Goal: Task Accomplishment & Management: Use online tool/utility

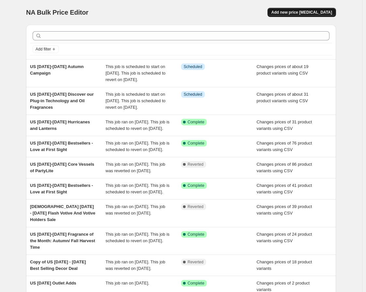
click at [323, 13] on span "Add new price [MEDICAL_DATA]" at bounding box center [301, 12] width 61 height 5
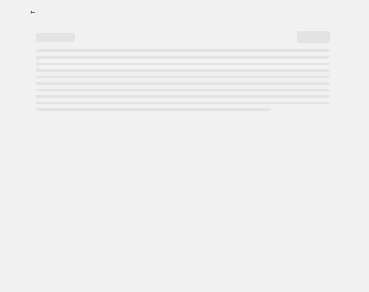
select select "percentage"
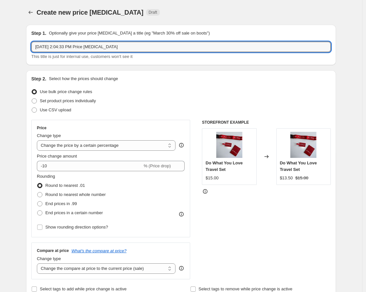
drag, startPoint x: 33, startPoint y: 47, endPoint x: 5, endPoint y: 47, distance: 27.4
paste input "[DATE]-[DATE] Fragrance Sprays of the Mood collection"
type input "US [DATE]-[DATE] Fragrance Sprays of the Mood collection"
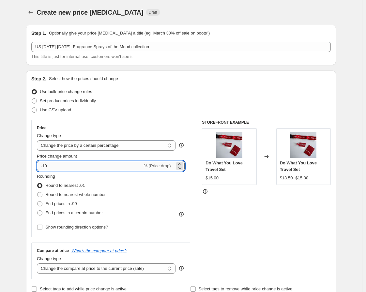
drag, startPoint x: 53, startPoint y: 165, endPoint x: 45, endPoint y: 166, distance: 8.6
click at [45, 166] on input "-10" at bounding box center [89, 166] width 105 height 10
type input "-20"
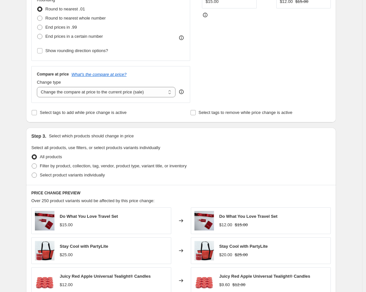
scroll to position [181, 0]
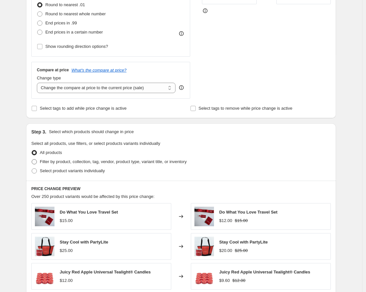
click at [86, 162] on span "Filter by product, collection, tag, vendor, product type, variant title, or inv…" at bounding box center [113, 161] width 147 height 5
click at [32, 160] on input "Filter by product, collection, tag, vendor, product type, variant title, or inv…" at bounding box center [32, 159] width 0 height 0
radio input "true"
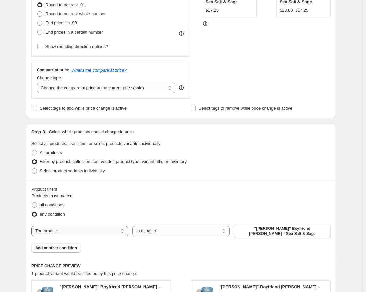
click at [69, 229] on select "The product The product's collection The product's tag The product's vendor The…" at bounding box center [79, 231] width 97 height 10
select select "collection"
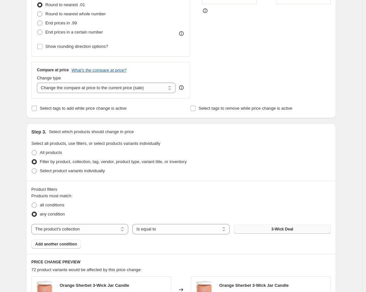
click at [261, 231] on button "3-Wick Deal" at bounding box center [282, 229] width 97 height 9
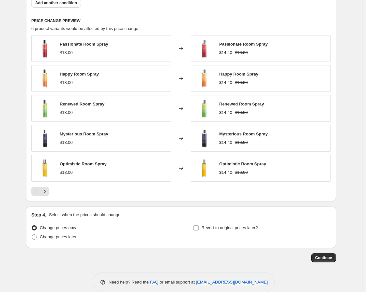
scroll to position [433, 0]
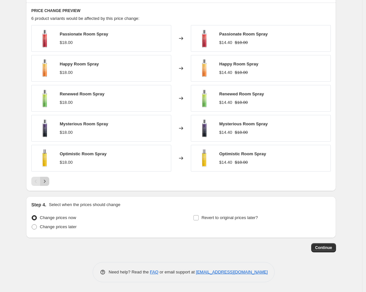
click at [48, 184] on icon "Next" at bounding box center [44, 181] width 7 height 7
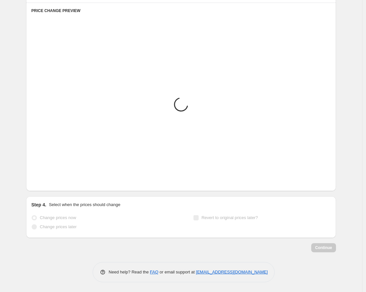
scroll to position [313, 0]
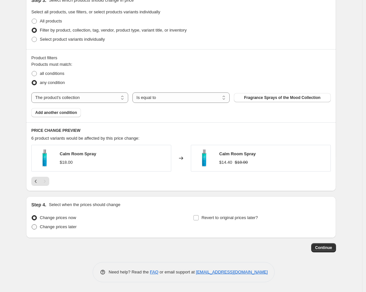
click at [36, 226] on span at bounding box center [34, 226] width 5 height 5
click at [32, 225] on input "Change prices later" at bounding box center [32, 224] width 0 height 0
radio input "true"
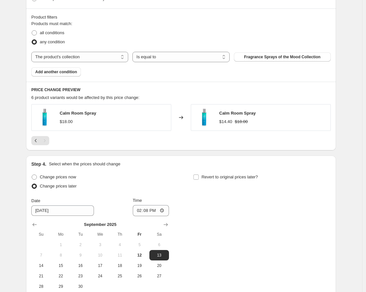
scroll to position [421, 0]
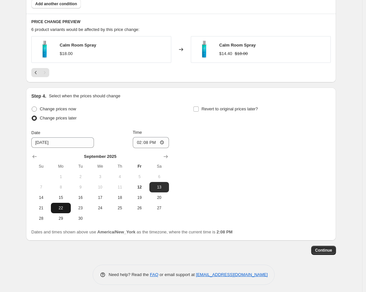
click at [65, 207] on span "22" at bounding box center [60, 208] width 14 height 5
type input "[DATE]"
click at [140, 144] on input "14:08" at bounding box center [151, 142] width 36 height 11
type input "08:00"
click at [196, 109] on input "Revert to original prices later?" at bounding box center [195, 109] width 5 height 5
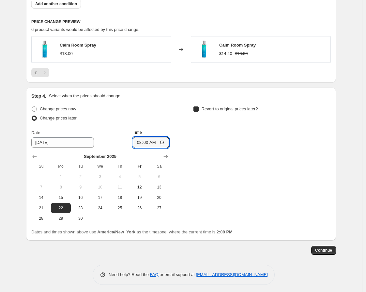
checkbox input "true"
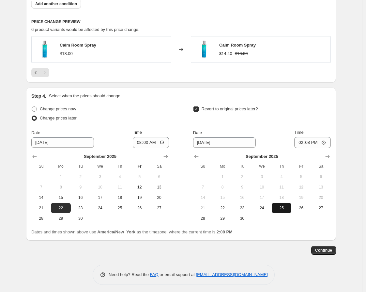
click at [281, 208] on span "25" at bounding box center [281, 208] width 14 height 5
type input "[DATE]"
click at [299, 142] on input "14:08" at bounding box center [312, 142] width 36 height 11
type input "07:59"
click at [329, 250] on span "Continue" at bounding box center [323, 250] width 17 height 5
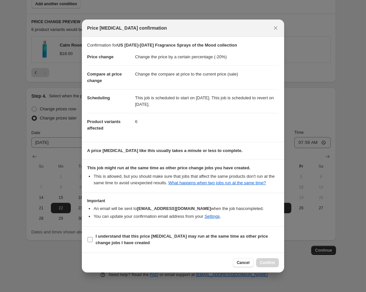
drag, startPoint x: 210, startPoint y: 239, endPoint x: 224, endPoint y: 244, distance: 14.9
click at [212, 239] on b "I understand that this price [MEDICAL_DATA] may run at the same time as other p…" at bounding box center [181, 239] width 172 height 11
click at [93, 239] on input "I understand that this price [MEDICAL_DATA] may run at the same time as other p…" at bounding box center [89, 239] width 5 height 5
checkbox input "true"
click at [264, 262] on span "Confirm" at bounding box center [267, 262] width 15 height 5
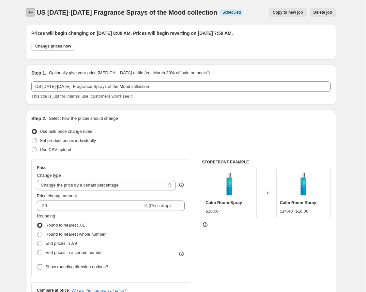
click at [30, 11] on icon "Price change jobs" at bounding box center [30, 12] width 7 height 7
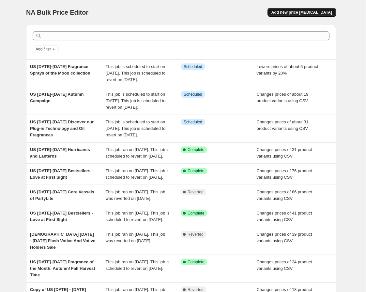
click at [308, 13] on span "Add new price [MEDICAL_DATA]" at bounding box center [301, 12] width 61 height 5
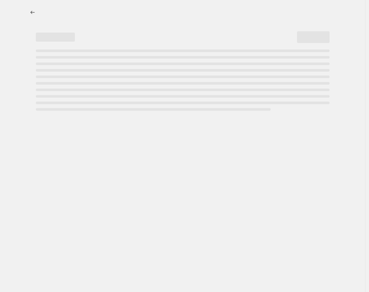
select select "percentage"
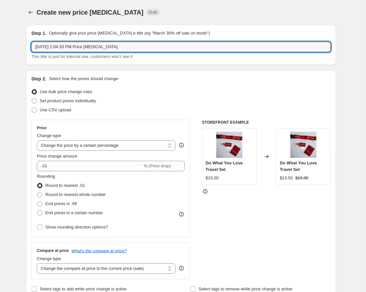
drag, startPoint x: 132, startPoint y: 47, endPoint x: -17, endPoint y: 36, distance: 149.3
click at [0, 36] on html "Home Settings Plans Skip to content Create new price [MEDICAL_DATA]. This page …" at bounding box center [183, 146] width 366 height 292
paste input "[DATE] - [DATE] Melts and Warmers Campaign"
type input "US [DATE] - [DATE] Melts and Warmers Campaign"
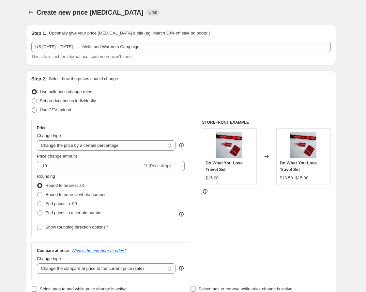
click at [54, 111] on span "Use CSV upload" at bounding box center [55, 110] width 31 height 5
click at [32, 108] on input "Use CSV upload" at bounding box center [32, 108] width 0 height 0
radio input "true"
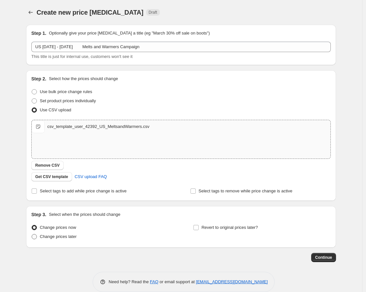
click at [70, 238] on span "Change prices later" at bounding box center [58, 236] width 37 height 5
click at [32, 235] on input "Change prices later" at bounding box center [32, 234] width 0 height 0
radio input "true"
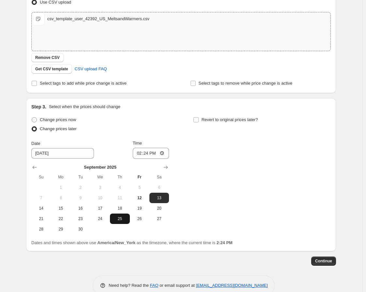
scroll to position [108, 0]
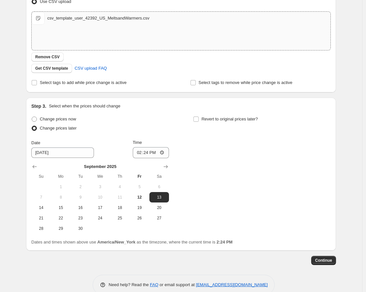
drag, startPoint x: 122, startPoint y: 217, endPoint x: 129, endPoint y: 171, distance: 46.9
click at [122, 216] on span "25" at bounding box center [119, 218] width 14 height 5
type input "[DATE]"
click at [139, 153] on input "14:24" at bounding box center [151, 152] width 36 height 11
type input "08:00"
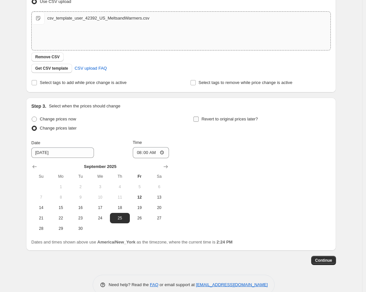
click at [198, 118] on input "Revert to original prices later?" at bounding box center [195, 119] width 5 height 5
checkbox input "true"
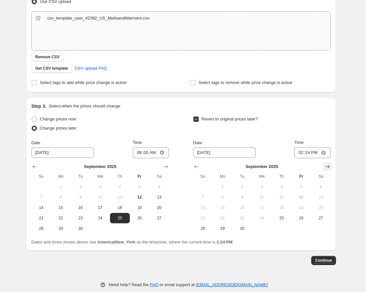
click at [328, 169] on icon "Show next month, October 2025" at bounding box center [327, 167] width 7 height 7
click at [259, 186] on span "1" at bounding box center [261, 186] width 14 height 5
type input "[DATE]"
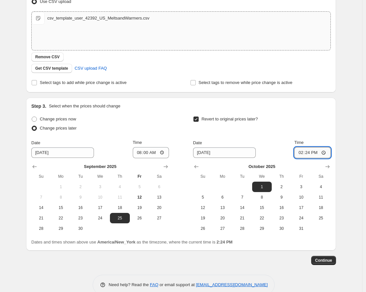
click at [303, 154] on input "14:24" at bounding box center [312, 152] width 36 height 11
type input "07:59"
click at [323, 260] on span "Continue" at bounding box center [323, 260] width 17 height 5
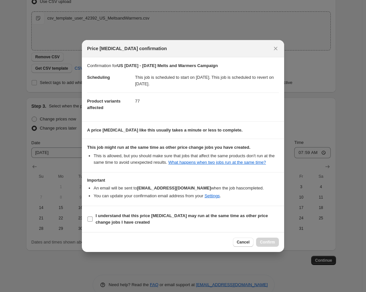
click at [218, 219] on span "I understand that this price [MEDICAL_DATA] may run at the same time as other p…" at bounding box center [186, 219] width 183 height 13
click at [93, 219] on input "I understand that this price [MEDICAL_DATA] may run at the same time as other p…" at bounding box center [89, 219] width 5 height 5
checkbox input "true"
click at [271, 245] on button "Confirm" at bounding box center [267, 242] width 23 height 9
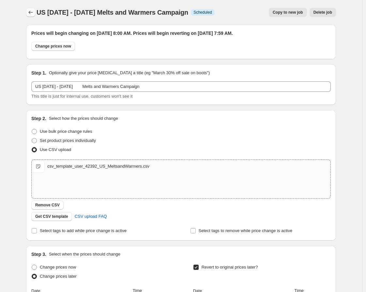
click at [28, 13] on button "Price change jobs" at bounding box center [30, 12] width 9 height 9
